Goal: Complete application form

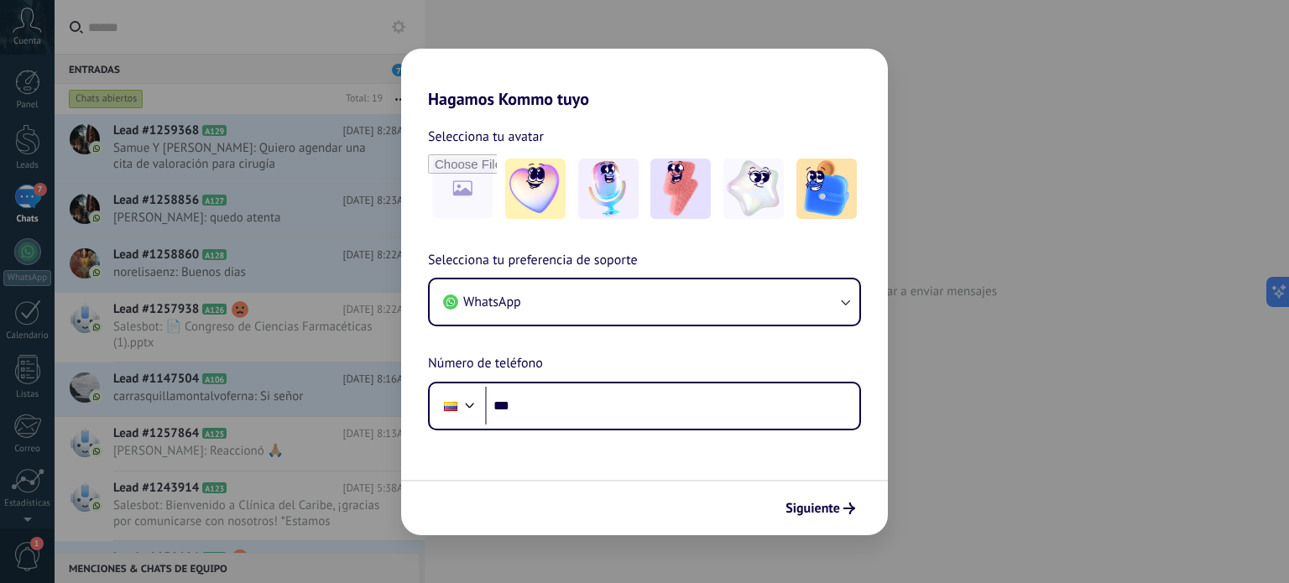
click at [482, 32] on div "Hagamos Kommo tuyo Selecciona tu avatar Selecciona tu preferencia de soporte Wh…" at bounding box center [644, 291] width 1289 height 583
click at [811, 506] on span "Siguiente" at bounding box center [813, 509] width 55 height 12
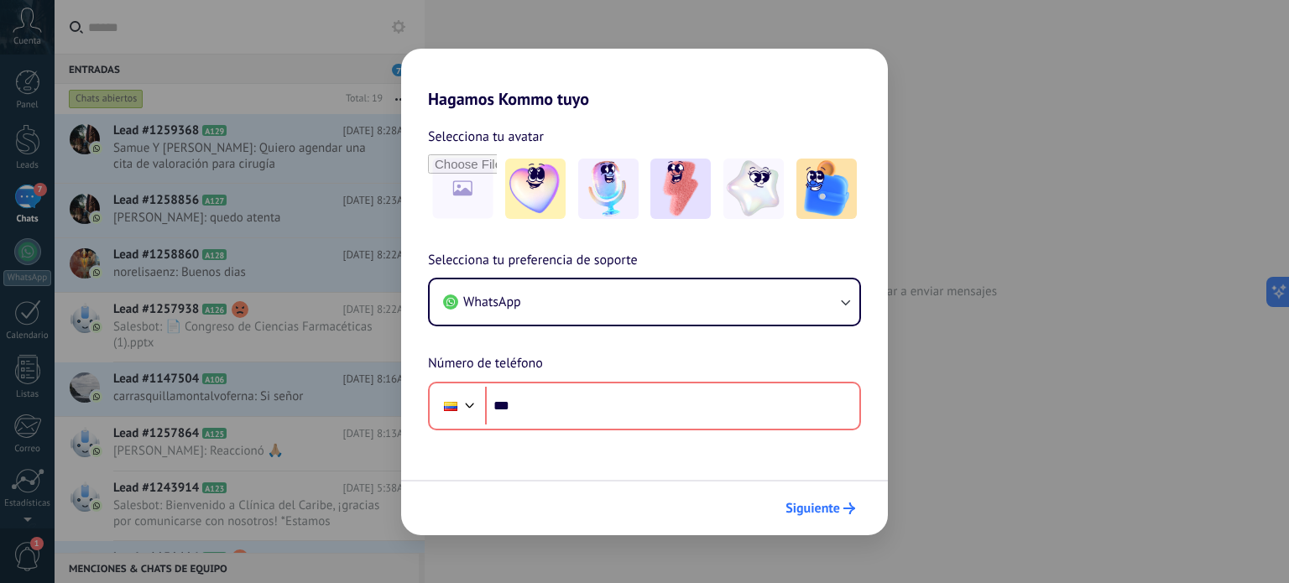
click at [829, 517] on button "Siguiente" at bounding box center [820, 508] width 85 height 29
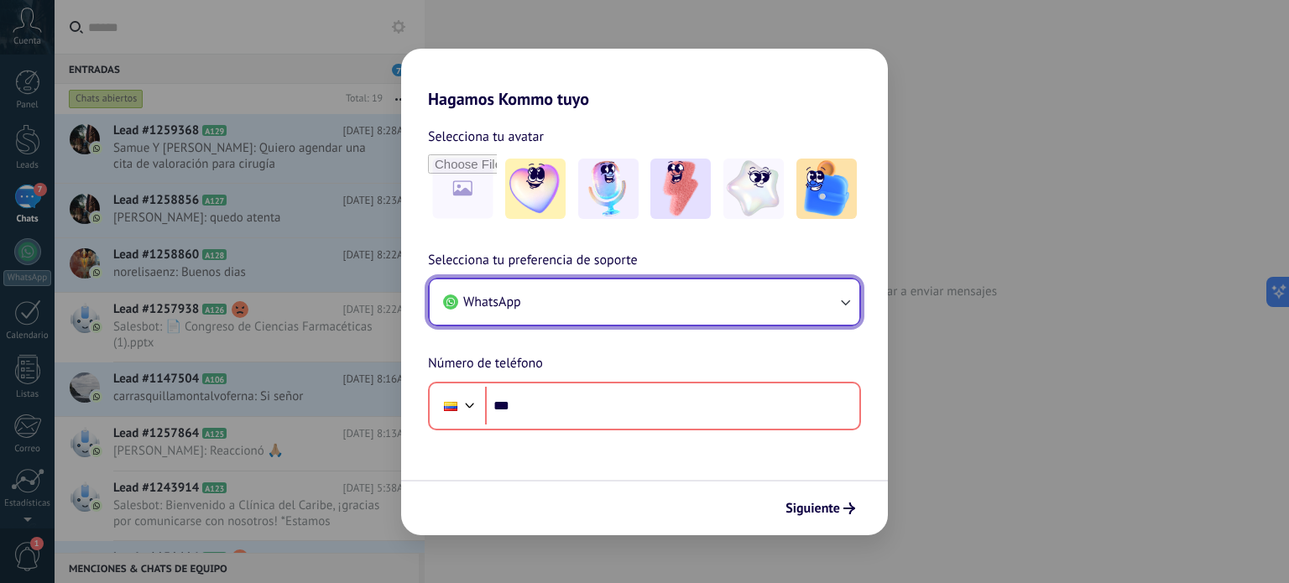
click at [607, 287] on button "WhatsApp" at bounding box center [645, 301] width 430 height 45
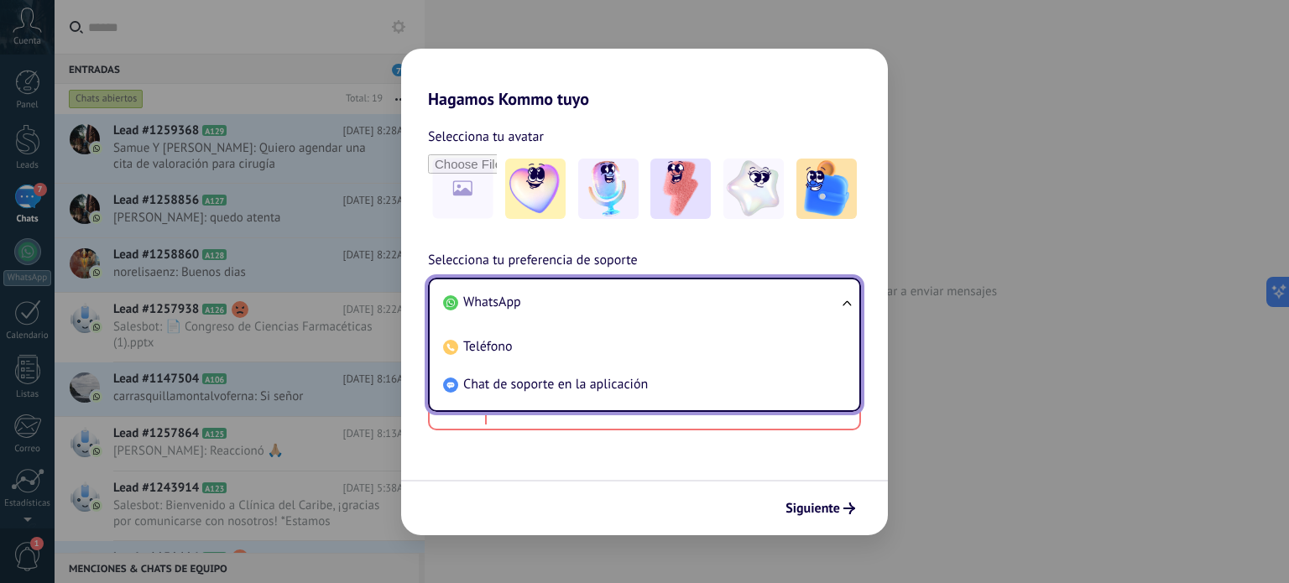
click at [607, 287] on li "WhatsApp" at bounding box center [641, 303] width 410 height 38
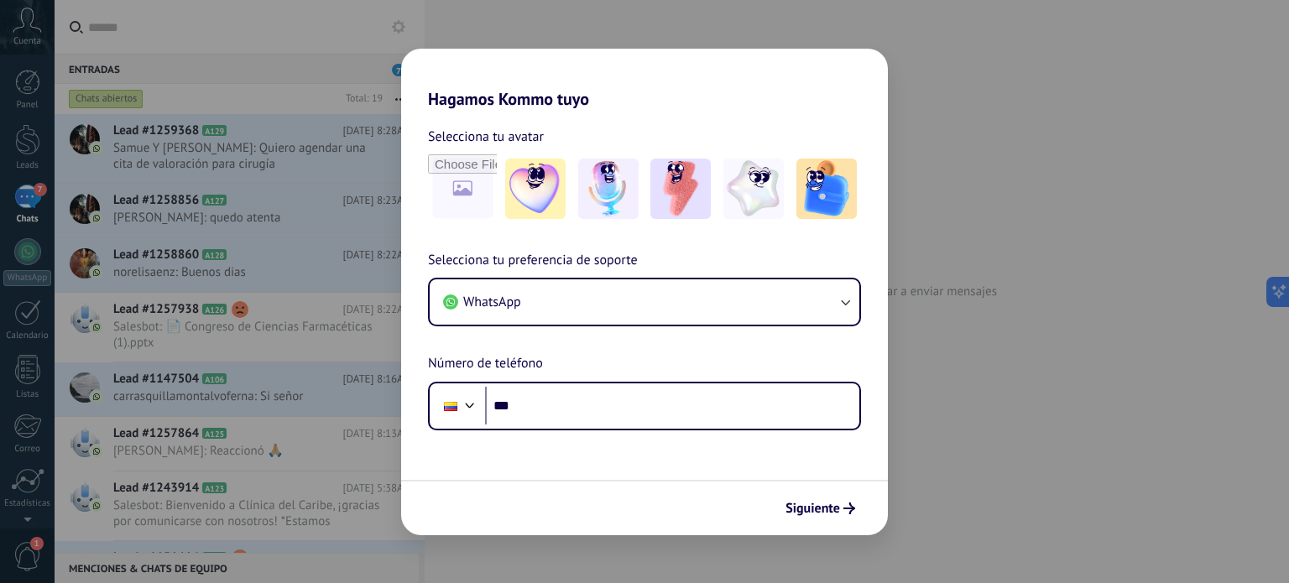
click at [927, 452] on div "Hagamos Kommo tuyo Selecciona tu avatar Selecciona tu preferencia de soporte Wh…" at bounding box center [644, 291] width 1289 height 583
click at [846, 514] on button "Siguiente" at bounding box center [820, 508] width 85 height 29
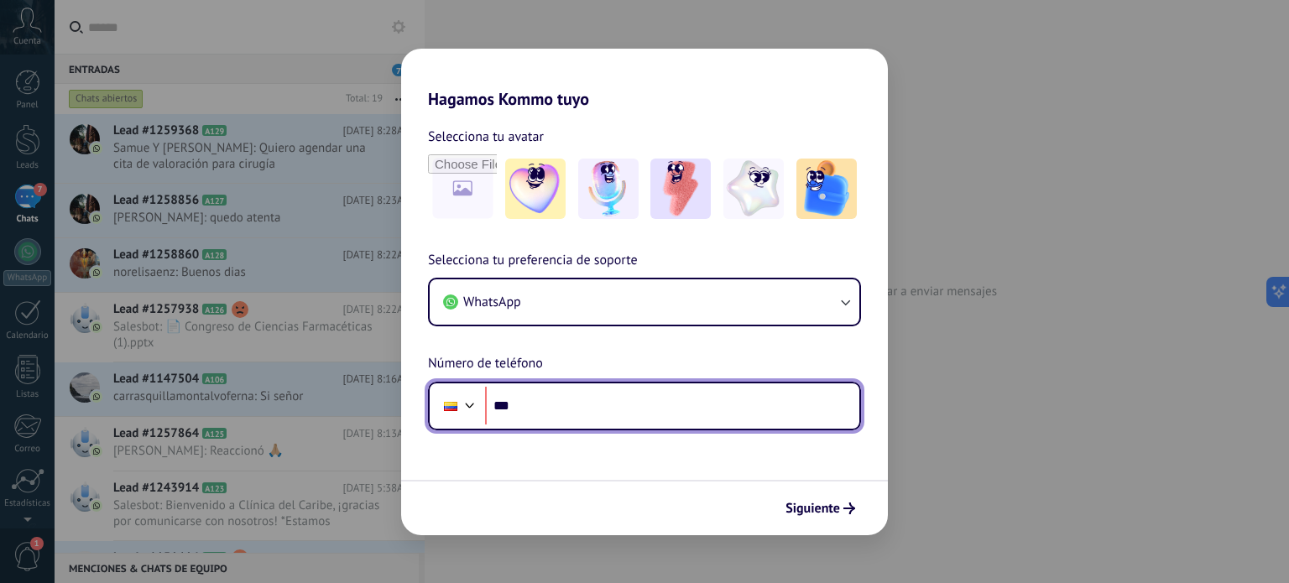
click at [530, 405] on input "***" at bounding box center [672, 406] width 374 height 39
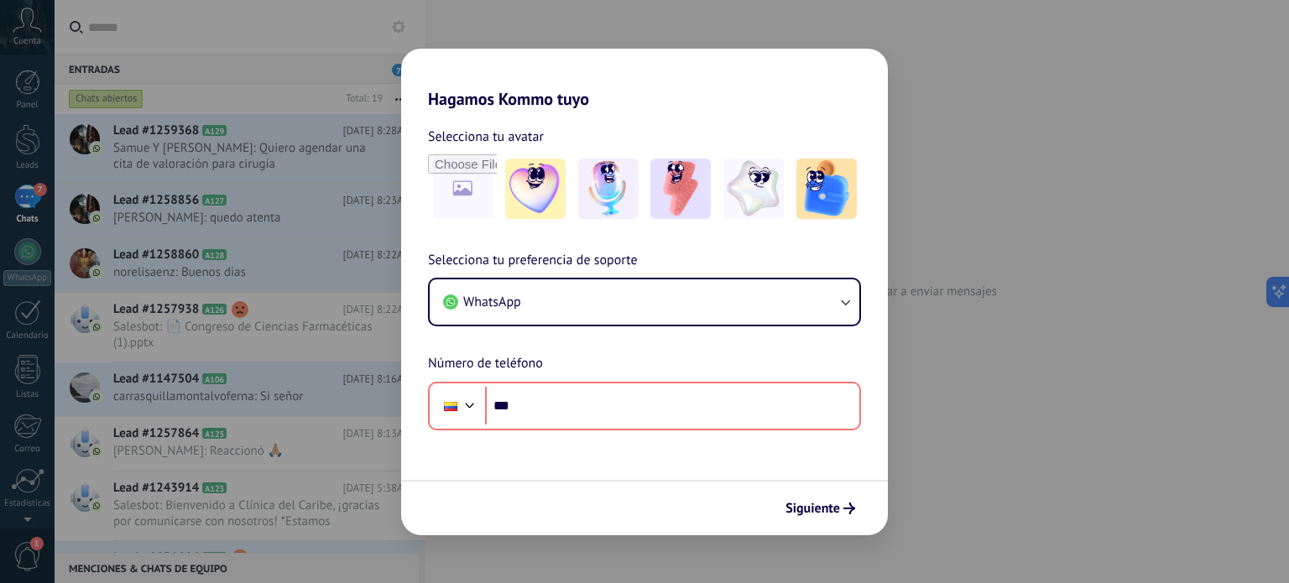
click at [543, 462] on form "Selecciona tu avatar Selecciona tu preferencia de soporte WhatsApp Número de te…" at bounding box center [644, 322] width 487 height 426
